Goal: Task Accomplishment & Management: Use online tool/utility

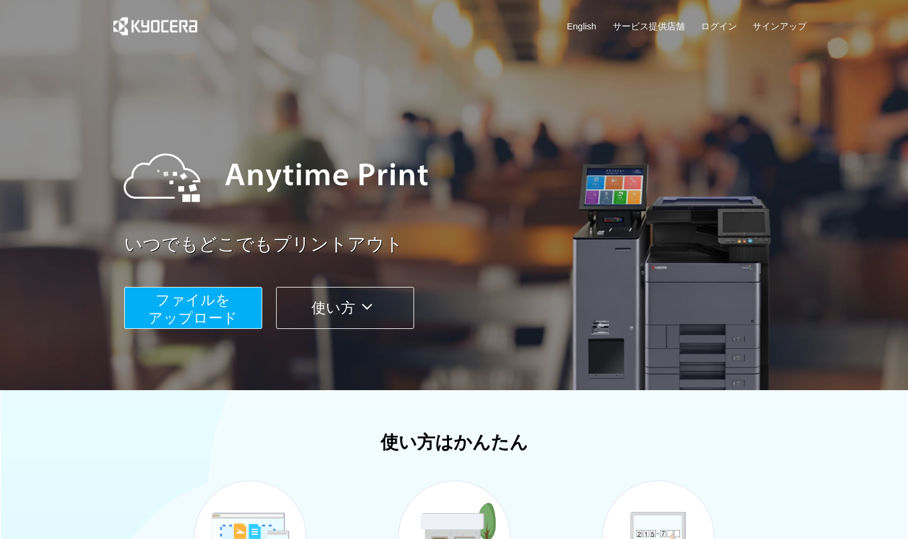
click at [195, 309] on span "ファイルを ​​アップロード" at bounding box center [192, 309] width 89 height 34
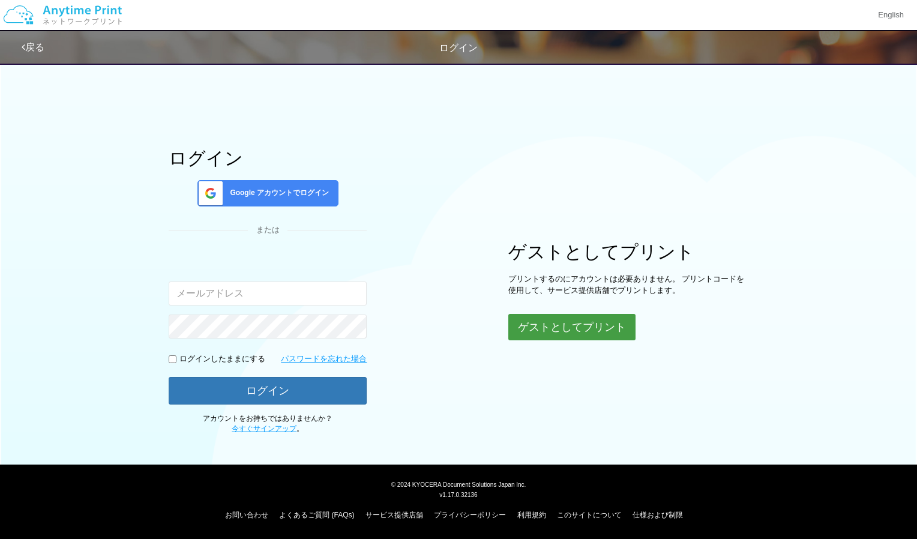
click at [561, 323] on button "ゲストとしてプリント" at bounding box center [572, 327] width 127 height 26
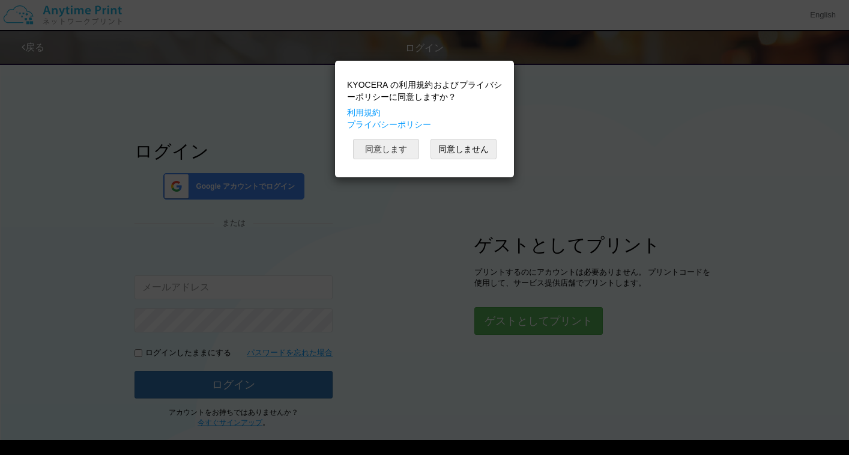
click at [399, 141] on button "同意します" at bounding box center [386, 149] width 66 height 20
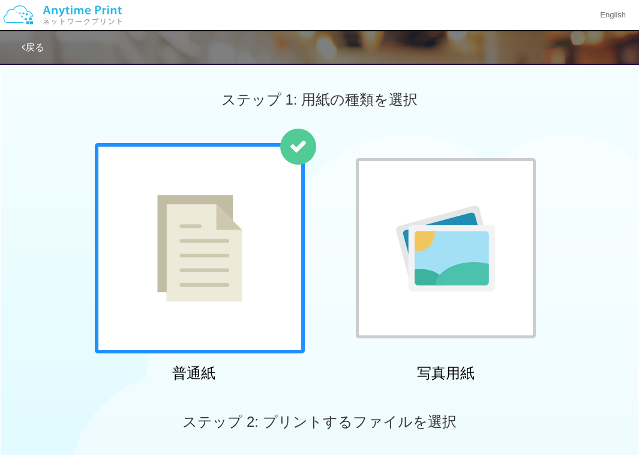
click at [246, 241] on div at bounding box center [200, 248] width 210 height 210
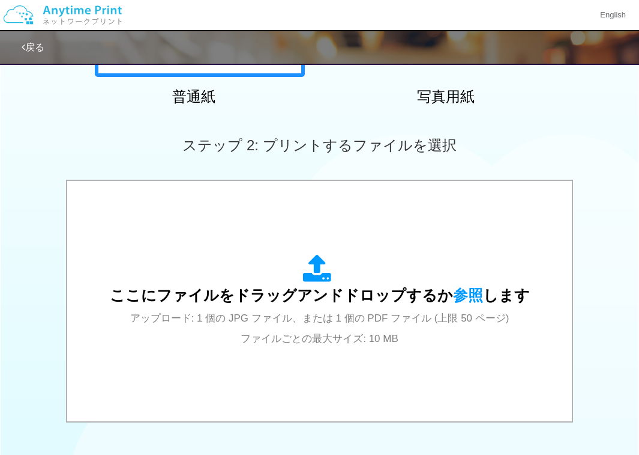
scroll to position [277, 0]
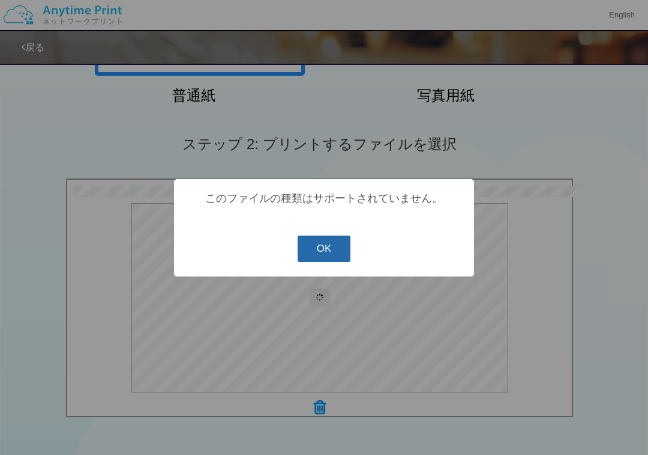
click at [328, 250] on button "OK" at bounding box center [324, 248] width 53 height 26
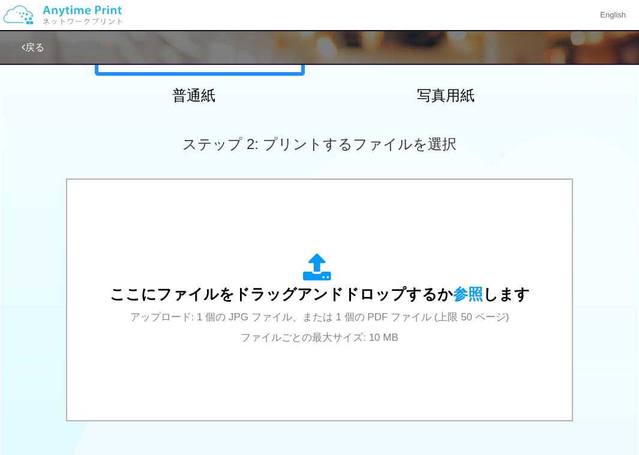
click at [41, 252] on div "5.5 MB 夏休みmp3.pptx dropzone.dictInvalidFileType Check Error ここにファイルをドラッグアンドドロップ…" at bounding box center [319, 300] width 639 height 245
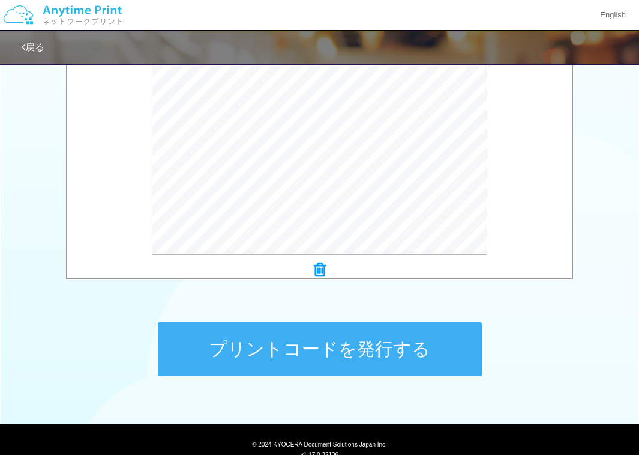
scroll to position [459, 0]
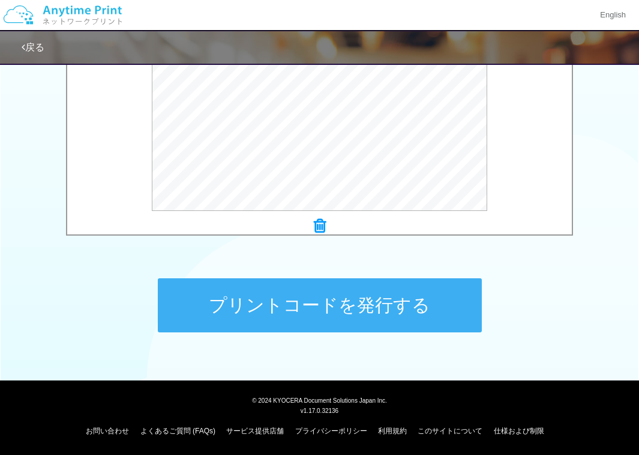
click at [292, 297] on button "プリントコードを発行する" at bounding box center [320, 305] width 324 height 54
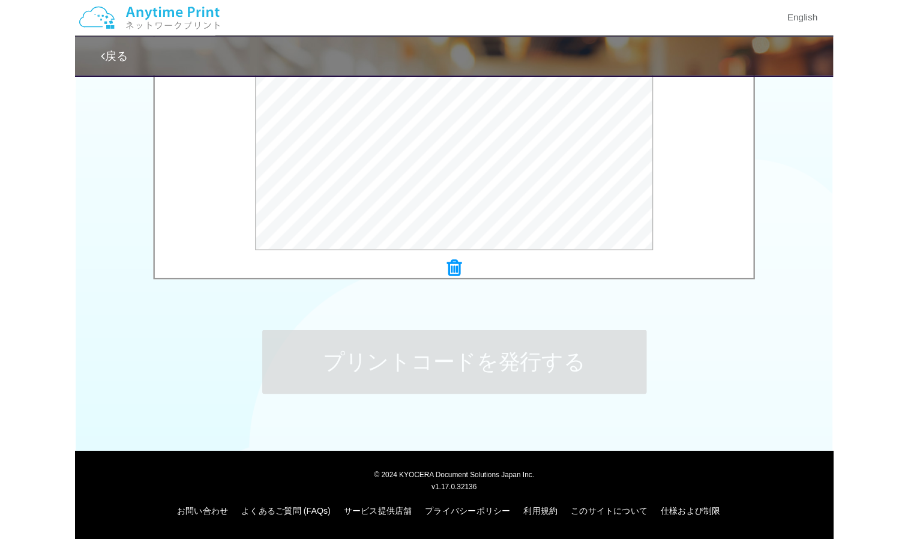
scroll to position [0, 0]
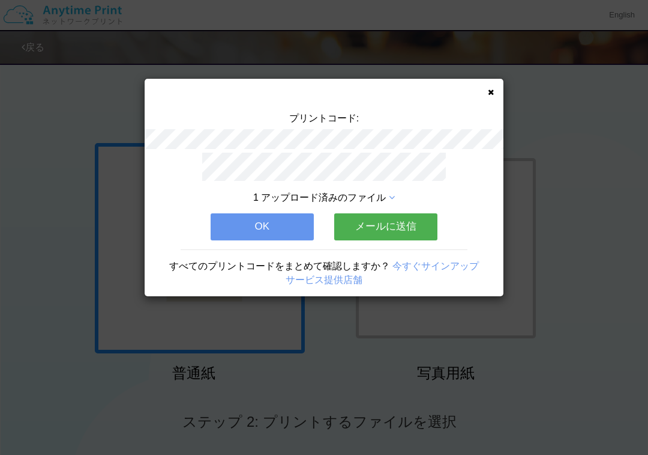
click at [294, 223] on button "OK" at bounding box center [262, 226] width 103 height 26
